Goal: Information Seeking & Learning: Understand process/instructions

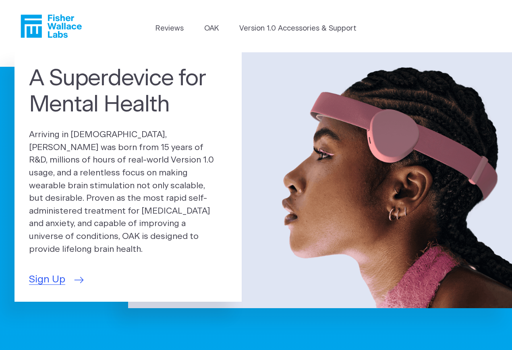
click at [68, 275] on link "Sign Up" at bounding box center [55, 280] width 53 height 15
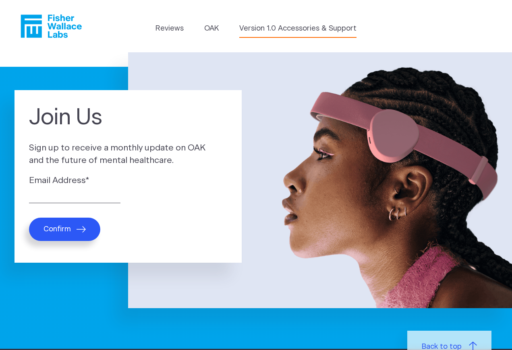
click at [292, 25] on link "Version 1.0 Accessories & Support" at bounding box center [297, 28] width 117 height 11
click at [175, 30] on link "Reviews" at bounding box center [169, 28] width 28 height 11
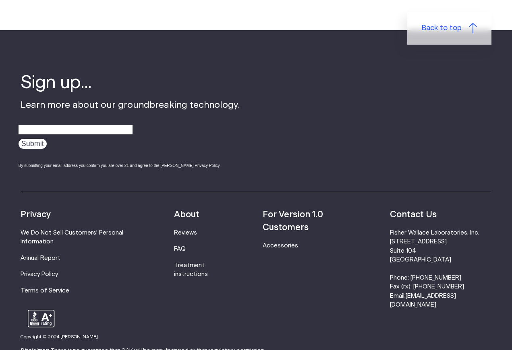
scroll to position [1041, 0]
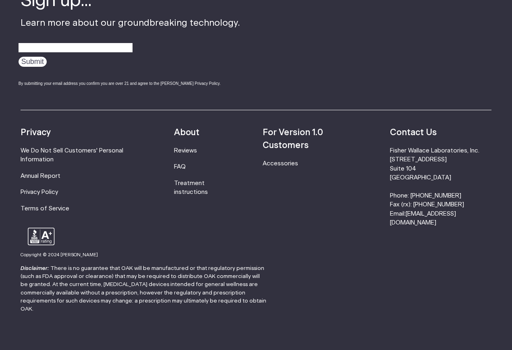
click at [199, 179] on li "Treatment instructions" at bounding box center [204, 188] width 60 height 18
click at [198, 180] on link "Treatment instructions" at bounding box center [191, 187] width 34 height 15
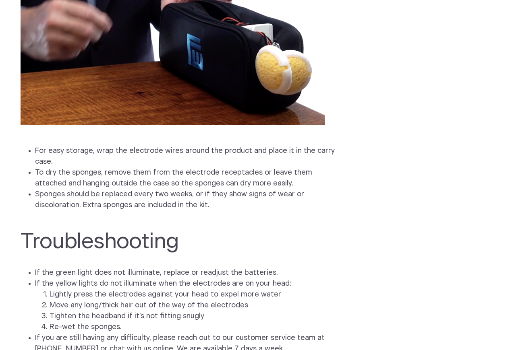
scroll to position [1909, 0]
